Goal: Find specific page/section: Find specific page/section

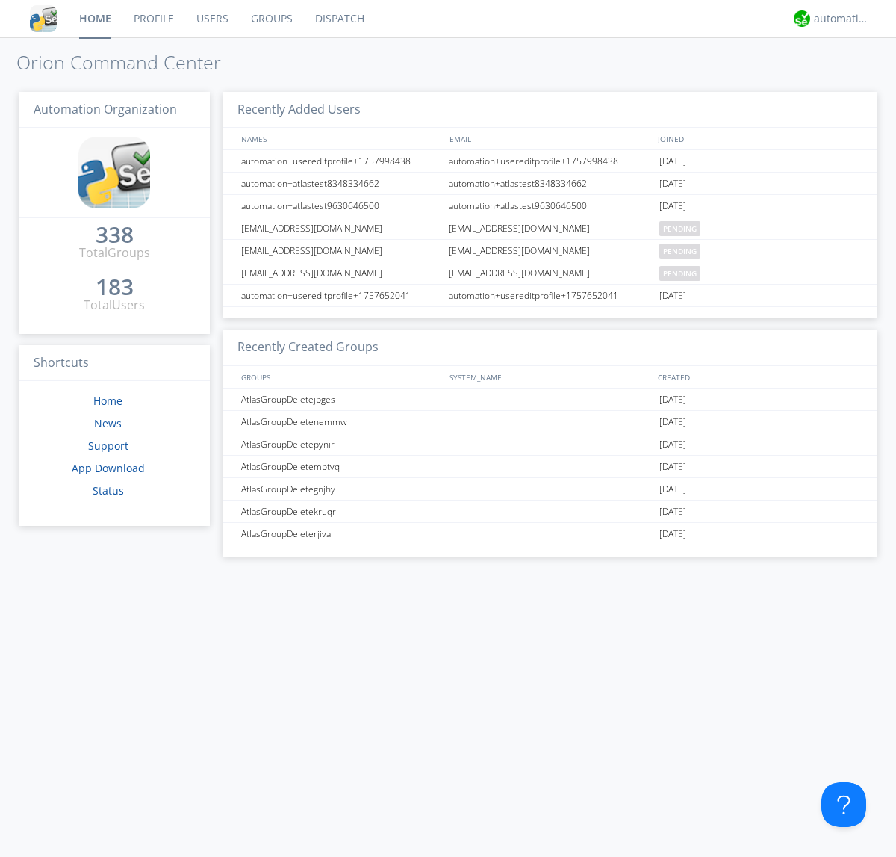
click at [338, 19] on link "Dispatch" at bounding box center [340, 18] width 72 height 37
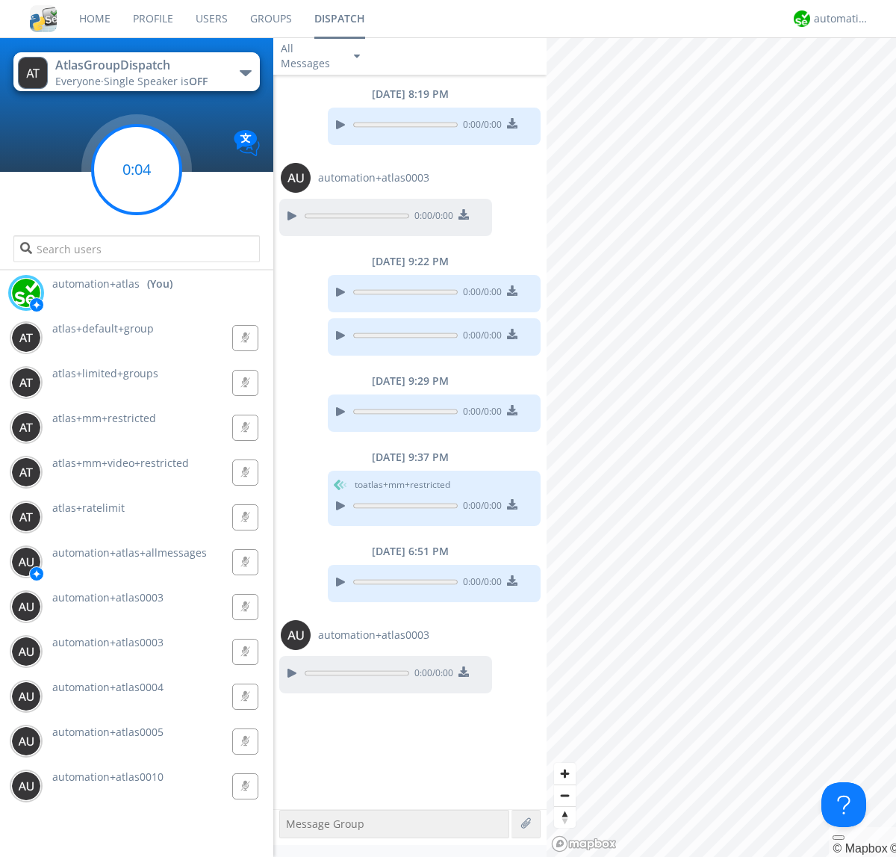
click at [137, 170] on g at bounding box center [137, 169] width 88 height 88
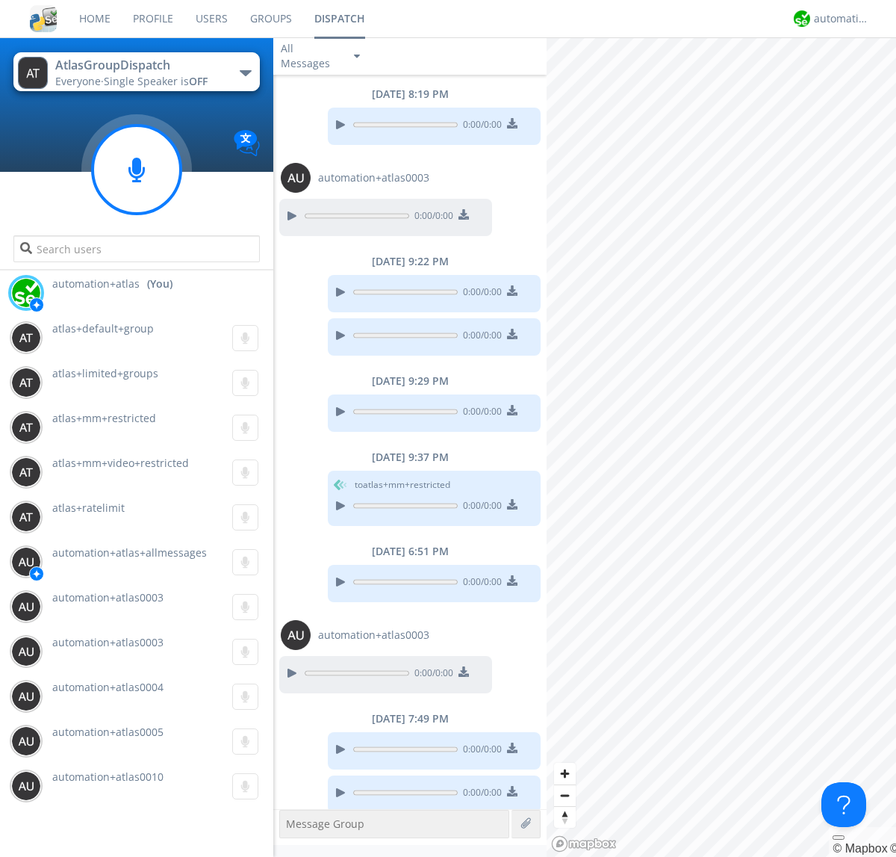
scroll to position [10, 0]
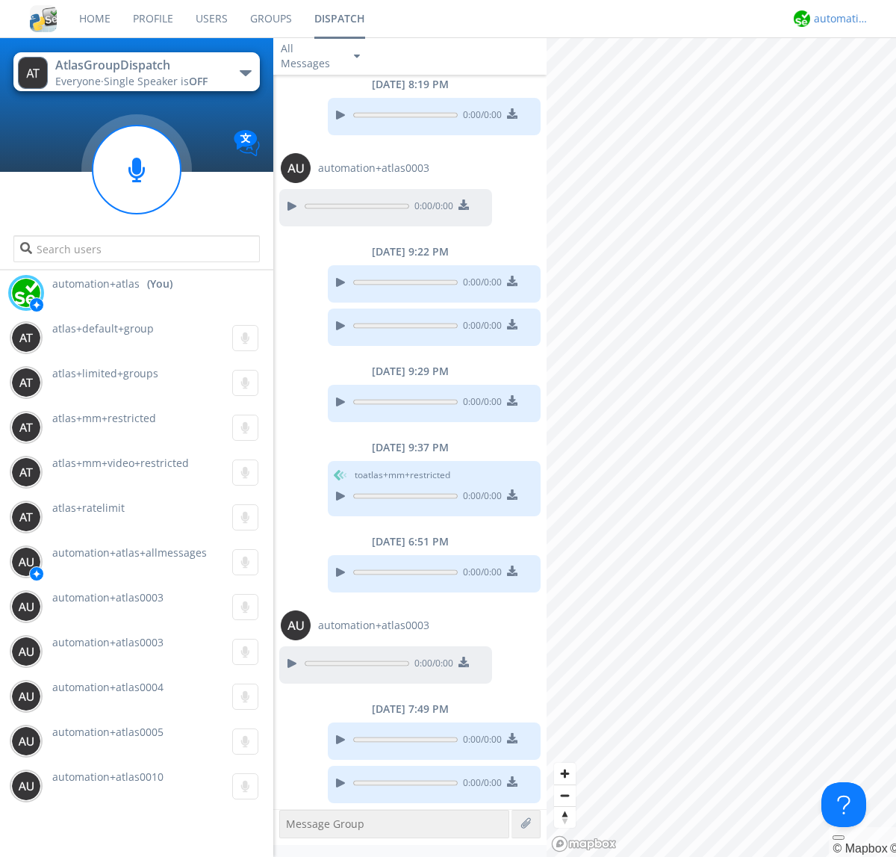
click at [838, 19] on div "automation+atlas" at bounding box center [842, 18] width 56 height 15
